Goal: Check status: Check status

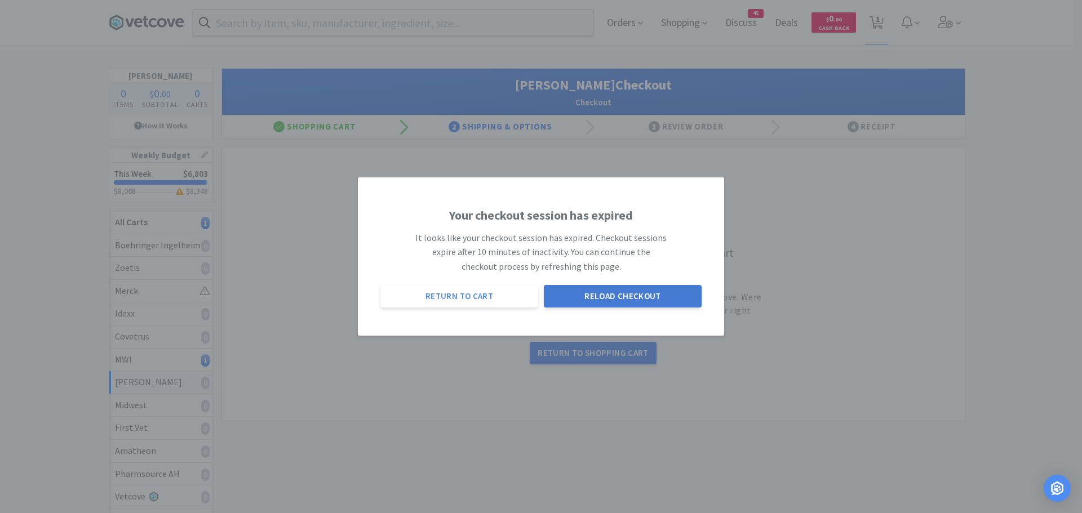
click at [588, 294] on button "Reload Checkout" at bounding box center [623, 296] width 158 height 23
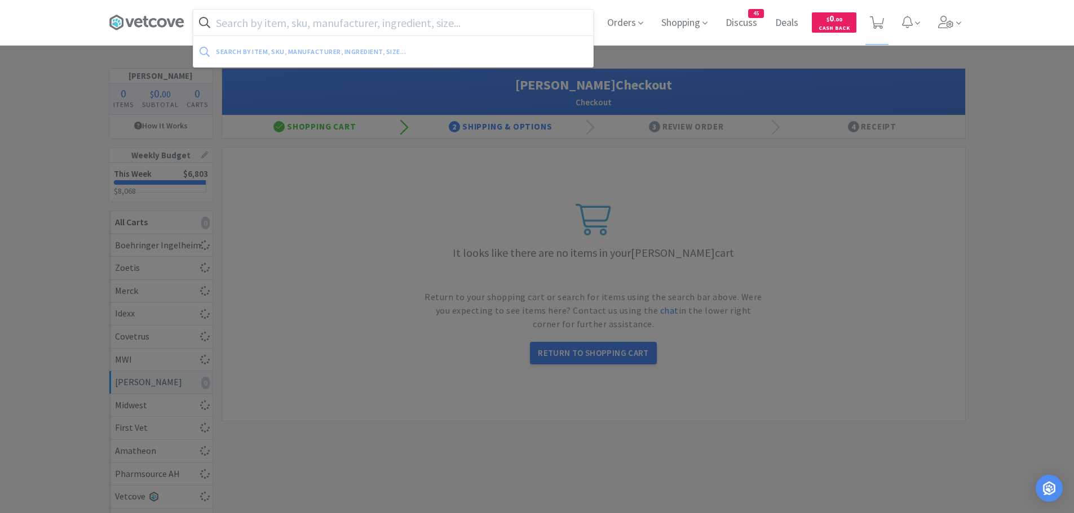
click at [346, 24] on input "text" at bounding box center [393, 23] width 400 height 26
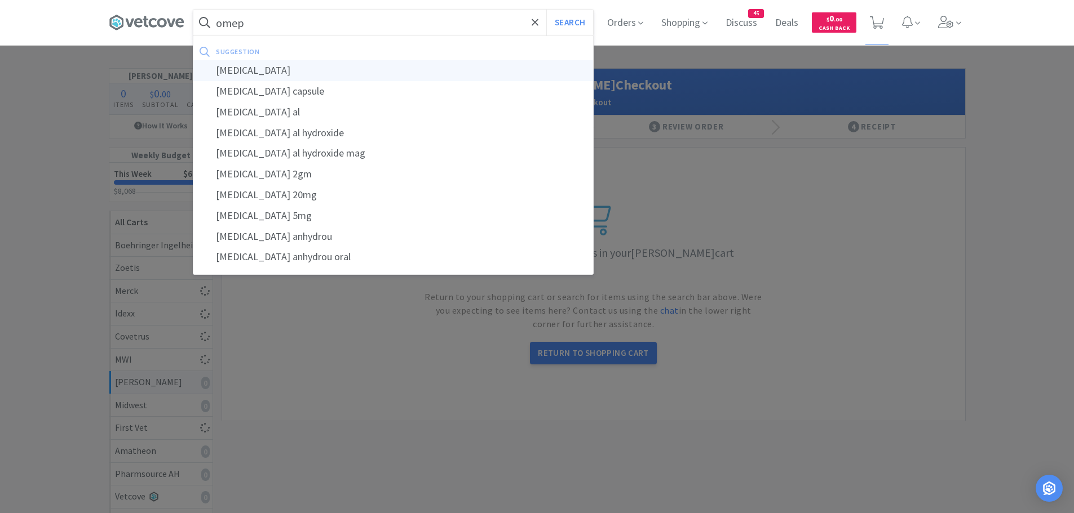
click at [307, 65] on div "[MEDICAL_DATA]" at bounding box center [393, 70] width 400 height 21
type input "[MEDICAL_DATA]"
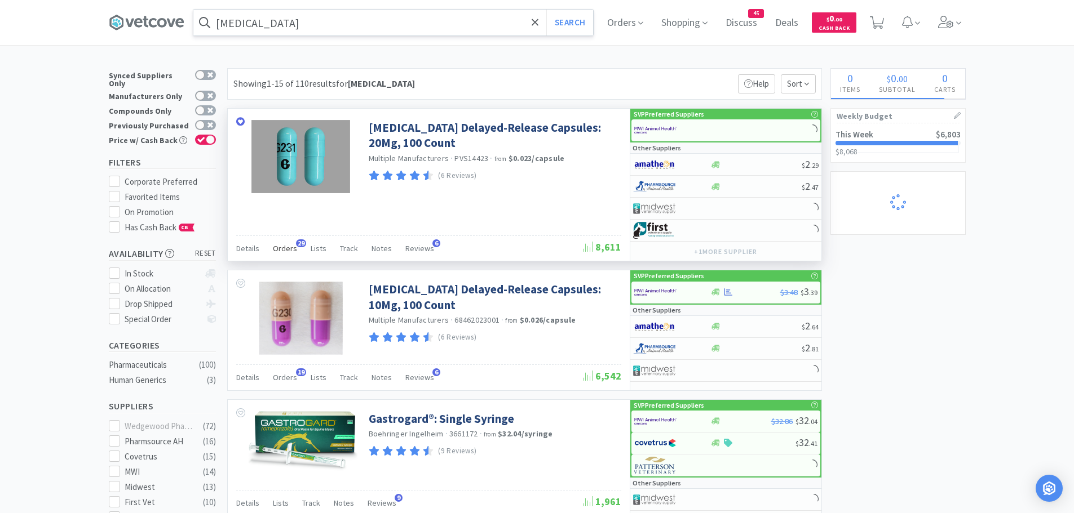
select select "1"
click at [280, 251] on span "Orders" at bounding box center [285, 249] width 24 height 10
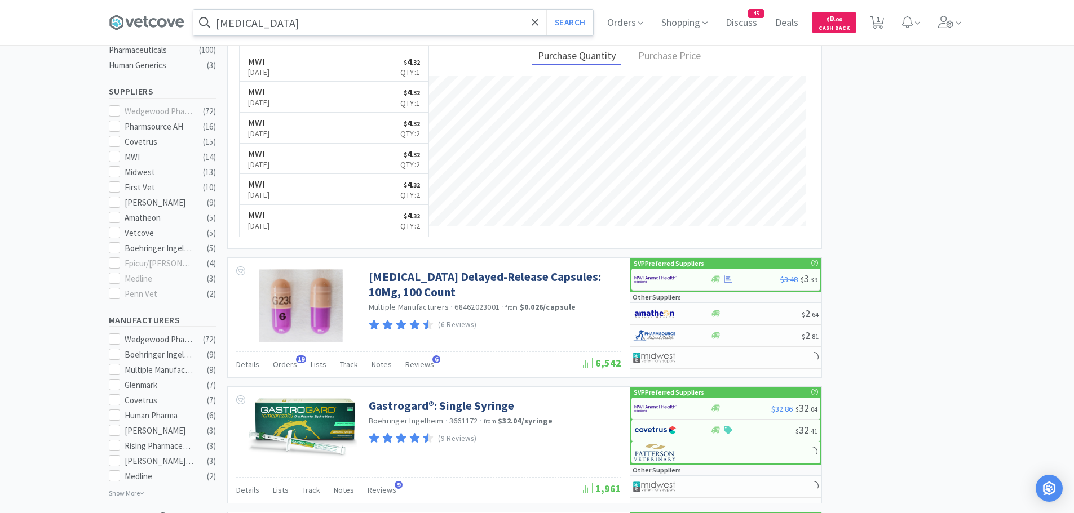
scroll to position [338, 0]
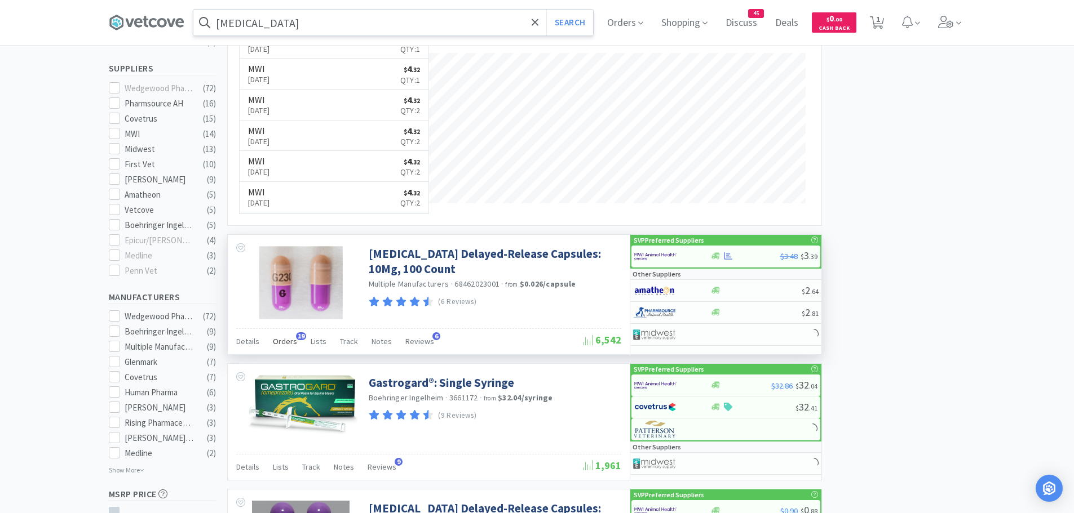
click at [296, 337] on span "19" at bounding box center [301, 337] width 10 height 8
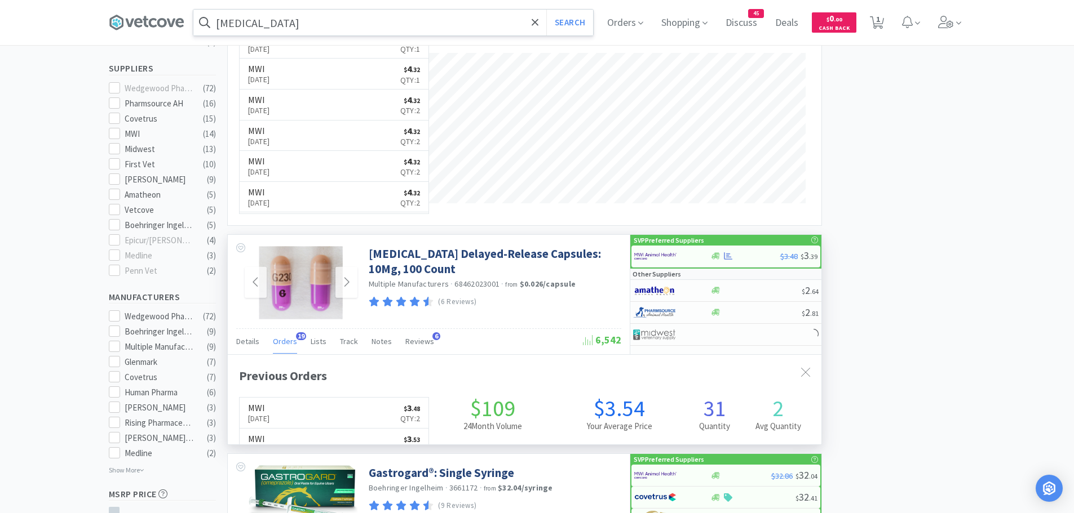
scroll to position [302, 594]
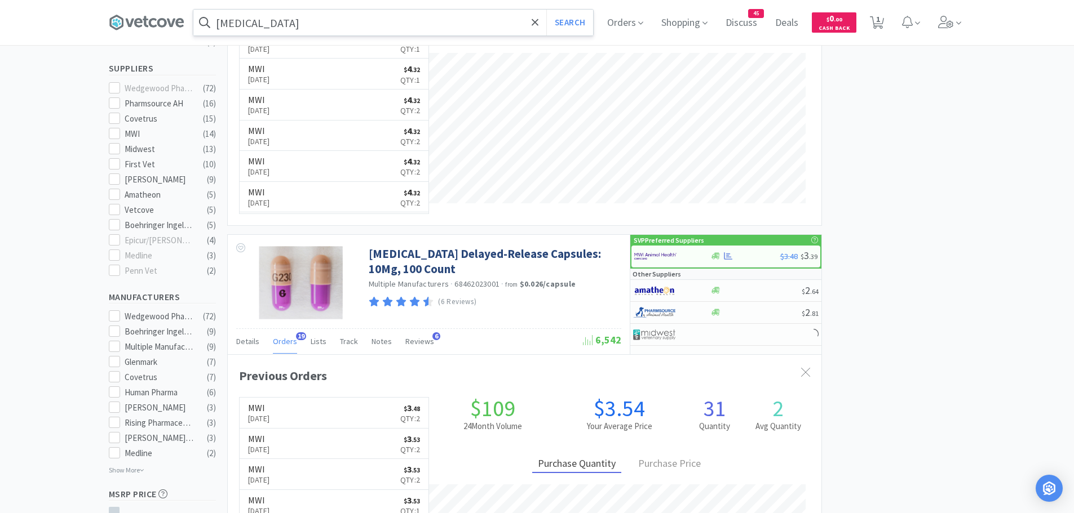
click at [343, 417] on link "MWI [DATE] $ 3 . 48 Qty: 2" at bounding box center [334, 413] width 189 height 31
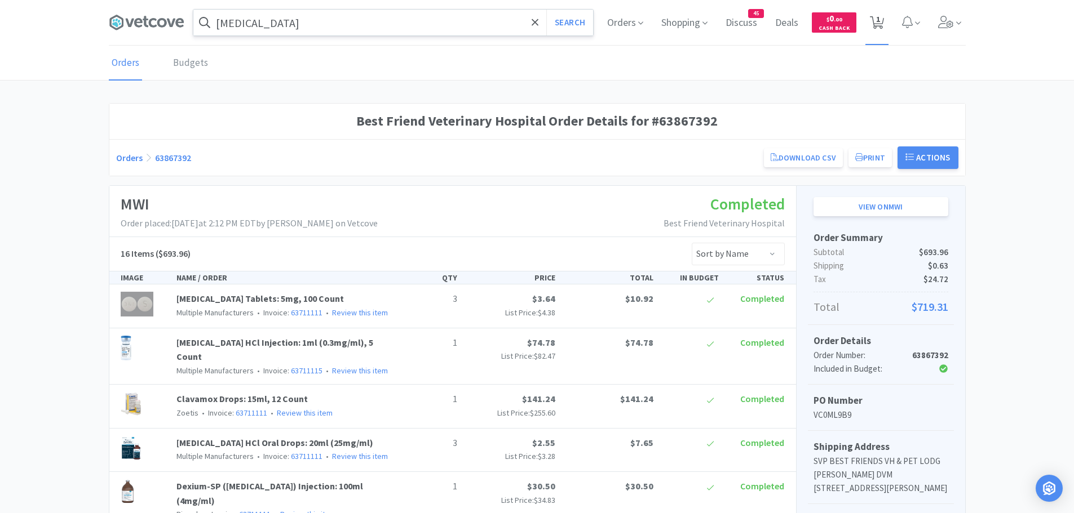
click at [876, 26] on span "1" at bounding box center [878, 19] width 4 height 45
select select "1"
